Goal: Transaction & Acquisition: Obtain resource

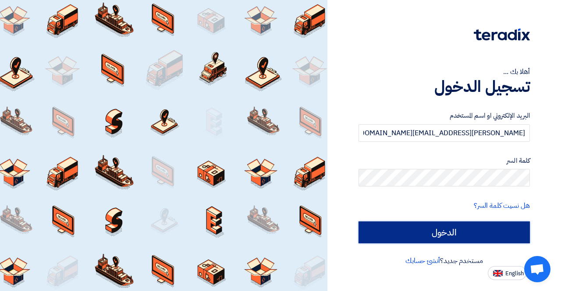
click at [440, 243] on input "الدخول" at bounding box center [443, 233] width 171 height 22
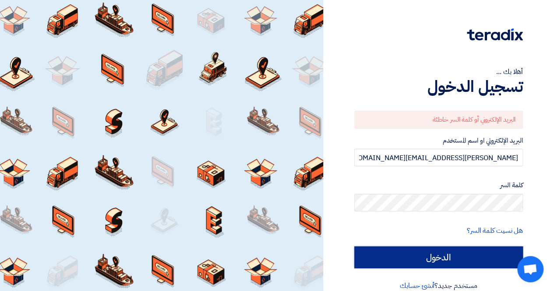
click at [417, 256] on input "الدخول" at bounding box center [439, 258] width 169 height 22
type input "Sign in"
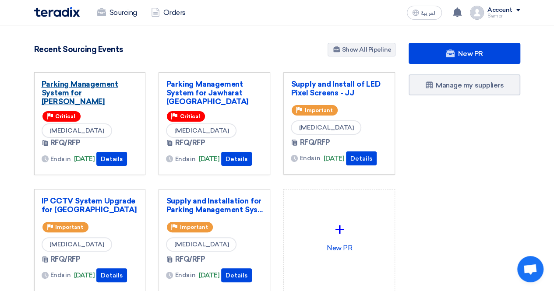
click at [76, 89] on link "Parking Management System for [PERSON_NAME]" at bounding box center [90, 93] width 97 height 26
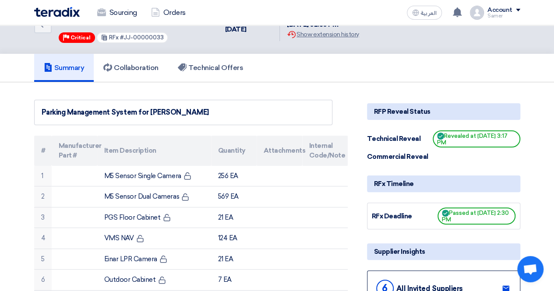
scroll to position [44, 0]
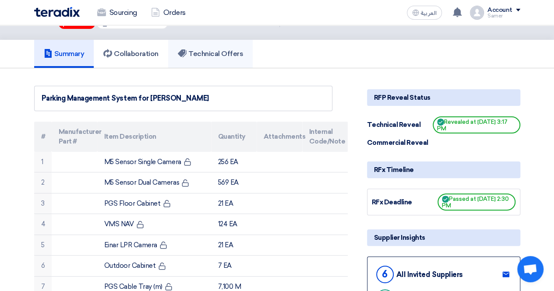
click at [222, 53] on h5 "Technical Offers" at bounding box center [210, 54] width 65 height 9
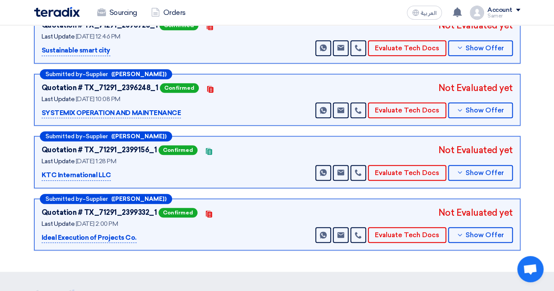
scroll to position [175, 0]
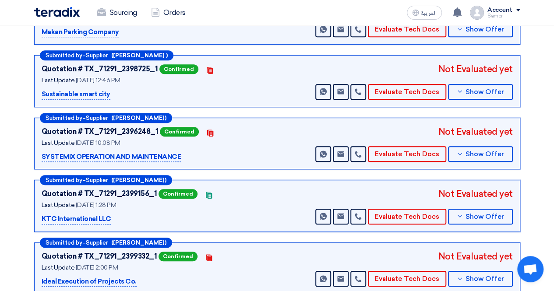
click at [74, 96] on p "Sustainable smart city" at bounding box center [76, 94] width 69 height 11
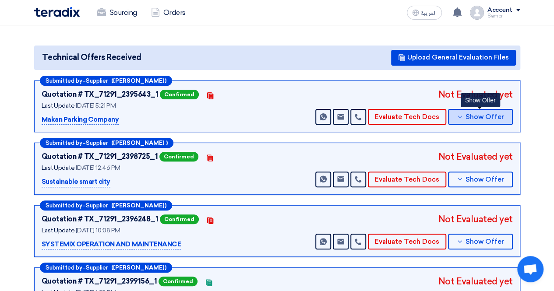
click at [471, 118] on span "Show Offer" at bounding box center [485, 117] width 39 height 7
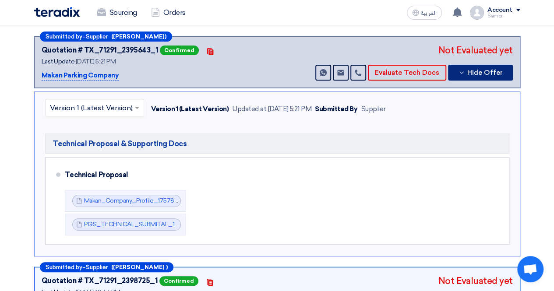
scroll to position [219, 0]
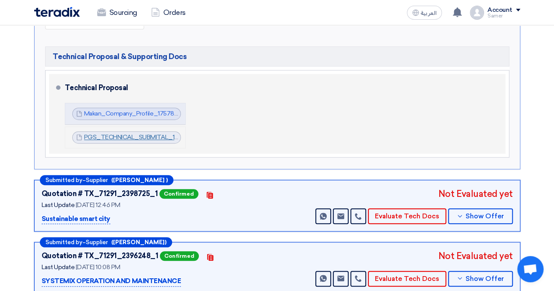
click at [123, 137] on link "PGS_TECHNICAL_SUBMITAL_1757859302083.pdf" at bounding box center [156, 137] width 144 height 7
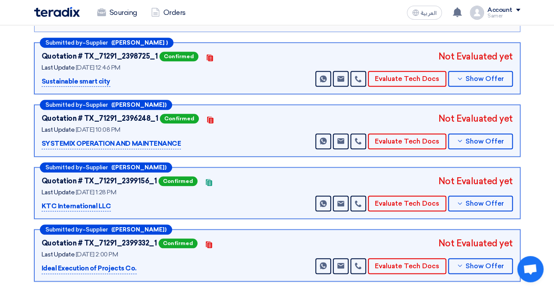
scroll to position [307, 0]
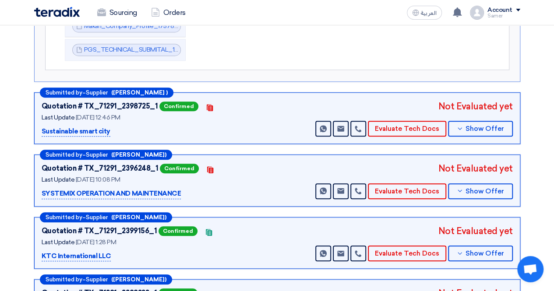
click at [86, 130] on p "Sustainable smart city" at bounding box center [76, 132] width 69 height 11
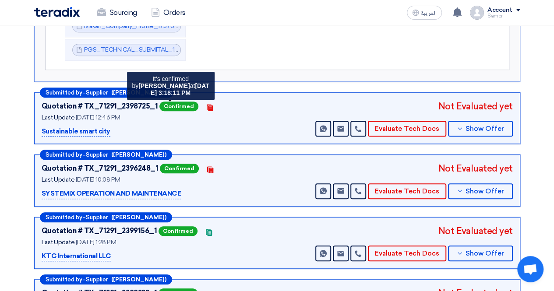
click at [181, 105] on span "Confirmed" at bounding box center [179, 107] width 39 height 10
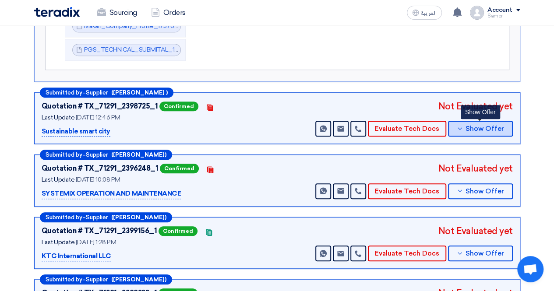
click at [475, 126] on span "Show Offer" at bounding box center [485, 129] width 39 height 7
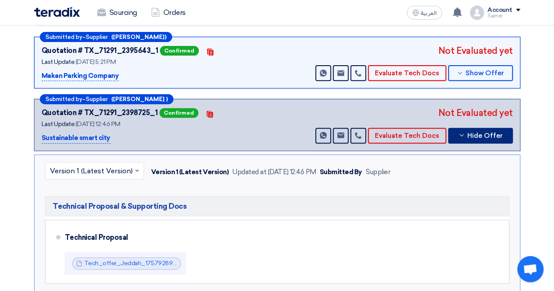
scroll to position [175, 0]
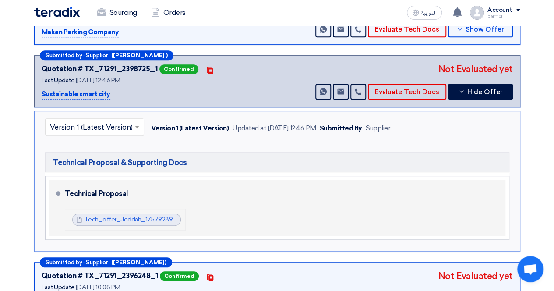
click at [122, 224] on div "Tech_offer_Jeddah_1757928967578.pdf Tech_offer_Jeddah_1757928967578.pdf" at bounding box center [126, 220] width 109 height 12
click at [122, 218] on link "Tech_offer_Jeddah_1757928967578.pdf" at bounding box center [143, 219] width 118 height 7
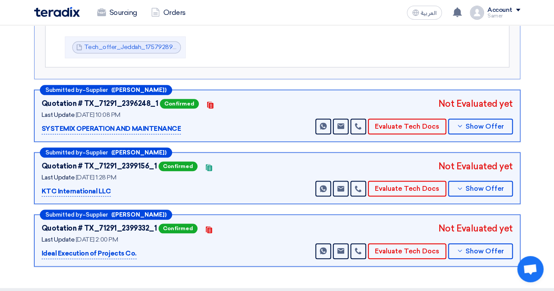
scroll to position [351, 0]
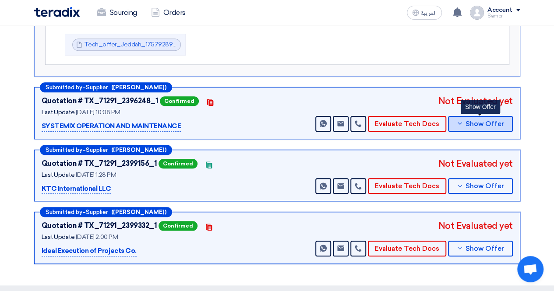
click at [461, 125] on button "Show Offer" at bounding box center [480, 124] width 65 height 16
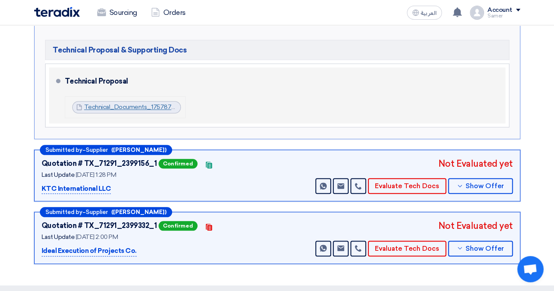
click at [84, 104] on link "Technical_Documents_1757876854277.zip" at bounding box center [145, 106] width 122 height 7
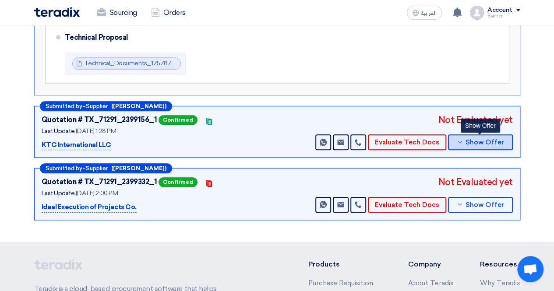
click at [474, 143] on span "Show Offer" at bounding box center [485, 142] width 39 height 7
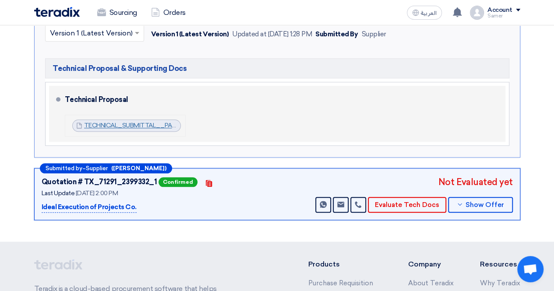
click at [119, 124] on link "TECHNICAL_SUBMITTAL__PARKING_MANAGEMENT_SYSTEM_FOR_JAWHARAT_JEDDAHcompressed_17…" at bounding box center [263, 125] width 358 height 7
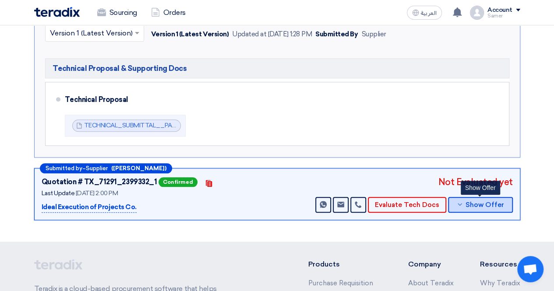
click at [503, 205] on span "Show Offer" at bounding box center [485, 205] width 39 height 7
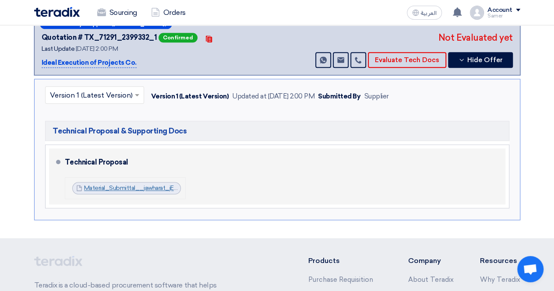
click at [110, 188] on link "Material_Submittal__jawharat_jEDDAH__CPGScompressed_1757933717276.pdf" at bounding box center [197, 187] width 226 height 7
